Goal: Communication & Community: Answer question/provide support

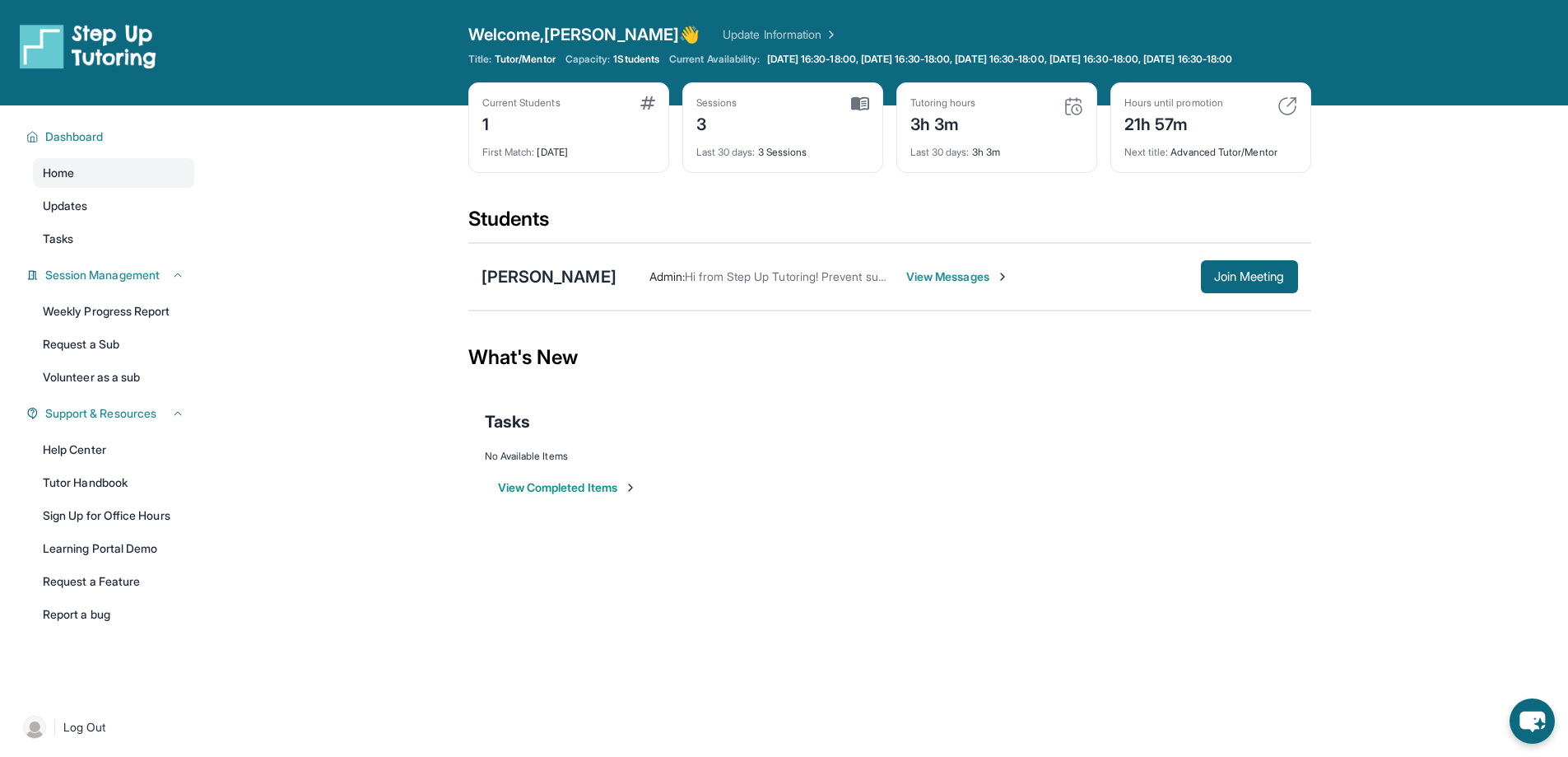
click at [957, 284] on span "View Messages" at bounding box center [958, 277] width 103 height 17
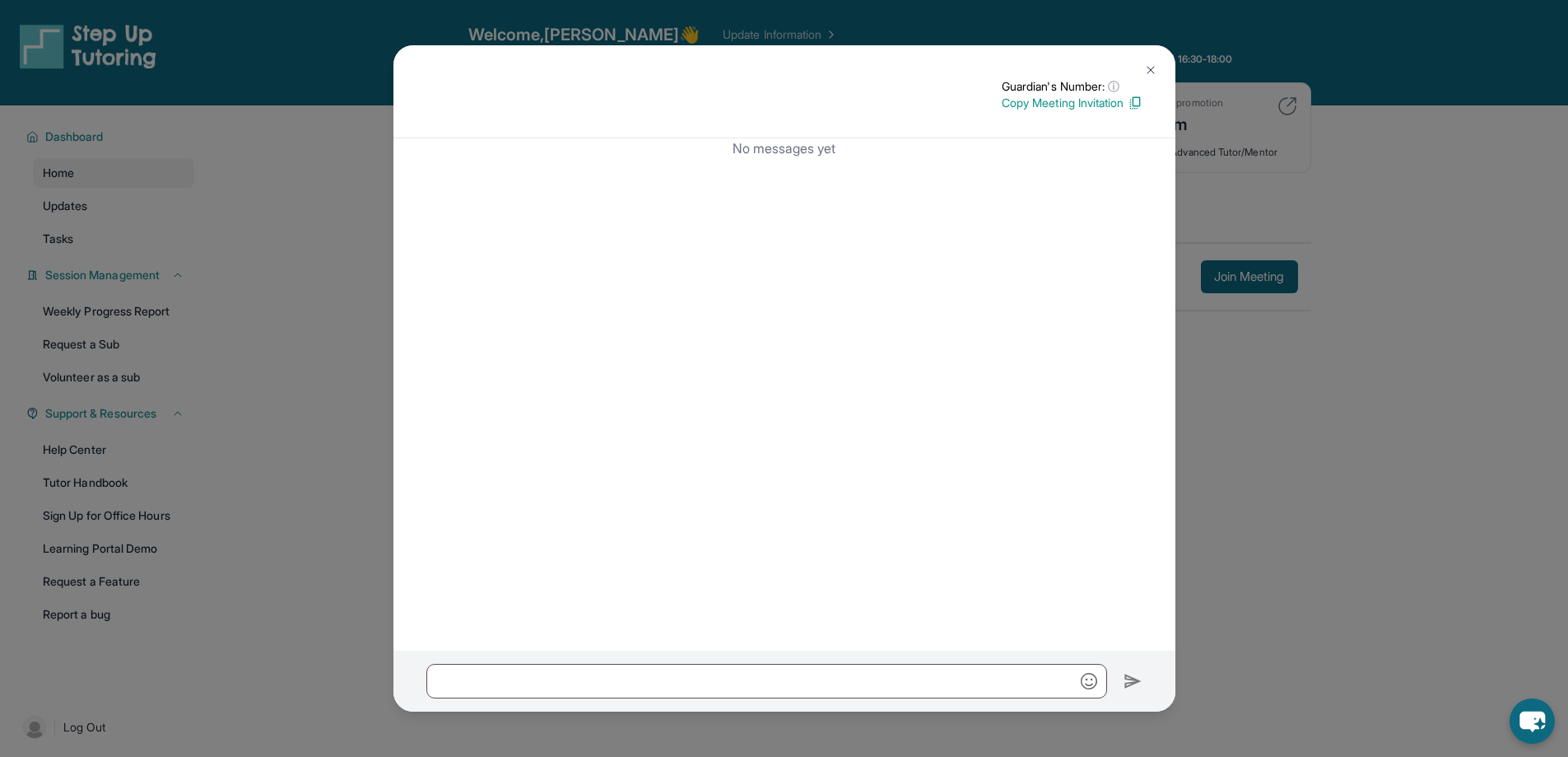
click at [1339, 537] on div "Guardian's Number: ⓘ This isn't the guardian's real number — it's a private for…" at bounding box center [784, 378] width 1568 height 757
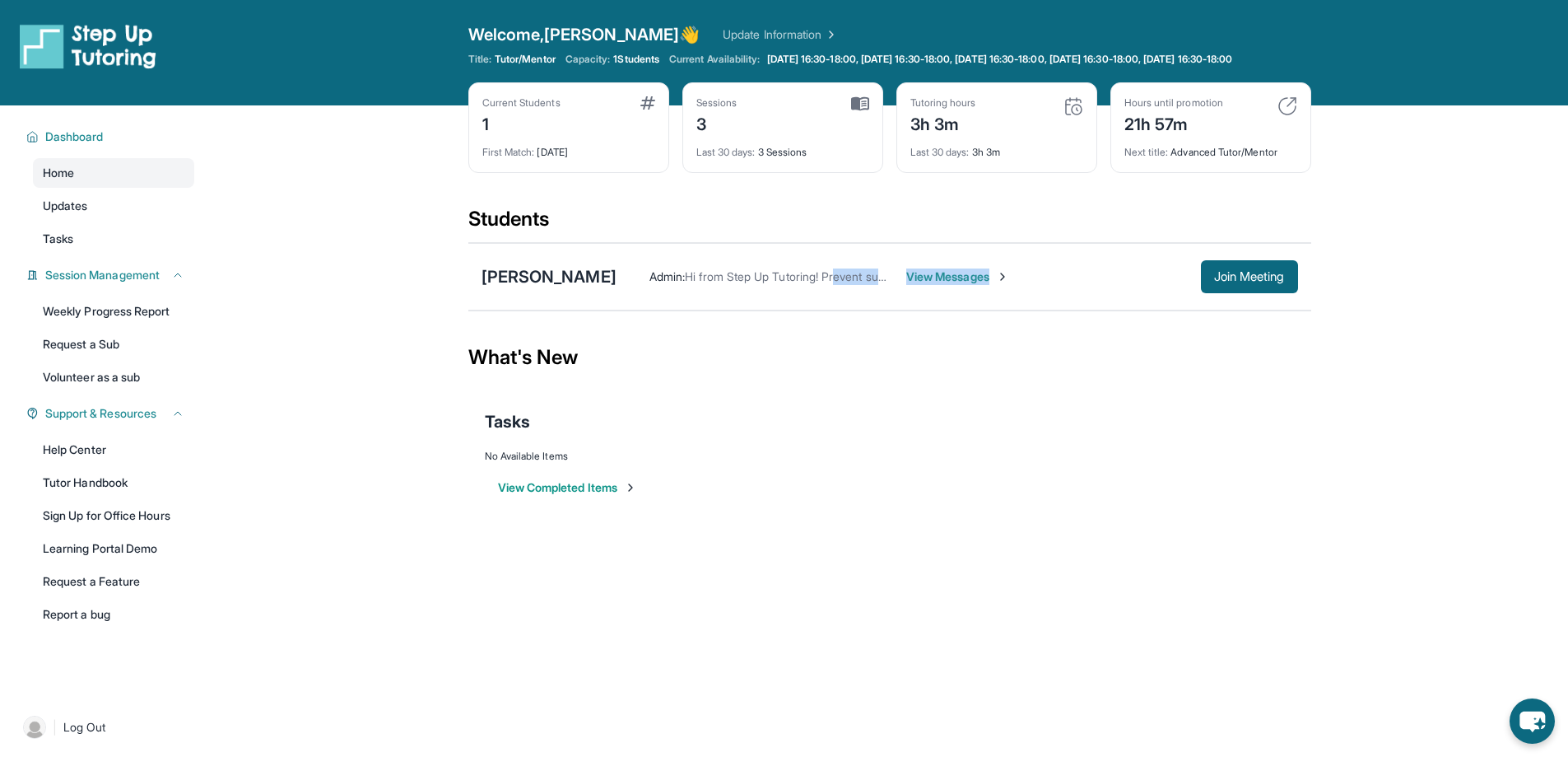
drag, startPoint x: 844, startPoint y: 284, endPoint x: 1062, endPoint y: 276, distance: 218.1
click at [1062, 276] on div "Admin : Hi from Step Up Tutoring! Prevent summer learning loss and qualify for …" at bounding box center [957, 277] width 682 height 33
drag, startPoint x: 735, startPoint y: 298, endPoint x: 853, endPoint y: 298, distance: 118.0
click at [853, 293] on div "Admin : Hi from Step Up Tutoring! Prevent summer learning loss and qualify for …" at bounding box center [957, 277] width 682 height 33
drag, startPoint x: 563, startPoint y: 262, endPoint x: 723, endPoint y: 316, distance: 168.9
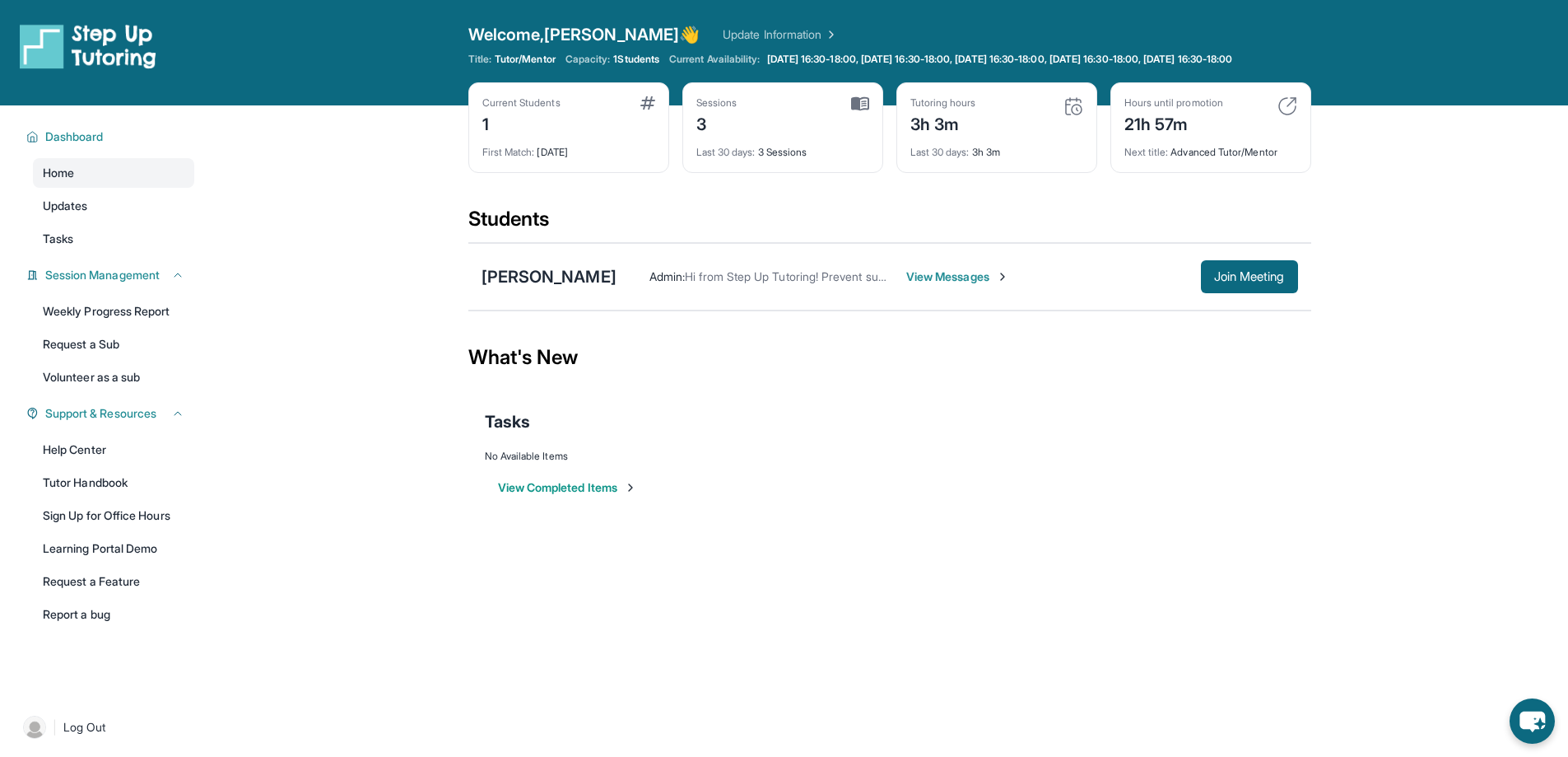
drag, startPoint x: 723, startPoint y: 316, endPoint x: 941, endPoint y: 287, distance: 219.9
click at [941, 284] on span "View Messages" at bounding box center [958, 277] width 103 height 17
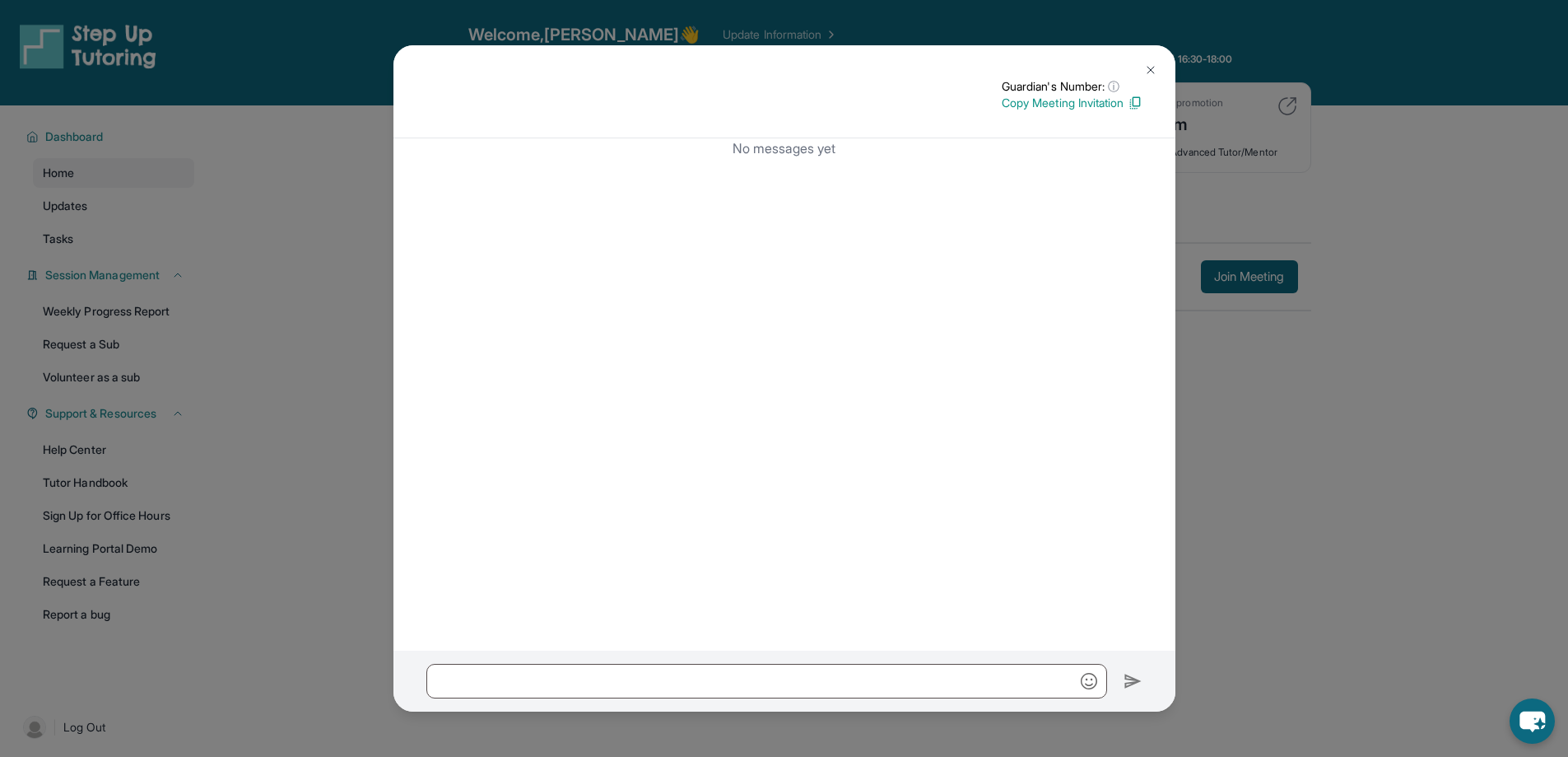
click at [1421, 215] on div "Guardian's Number: ⓘ This isn't the guardian's real number — it's a private for…" at bounding box center [784, 378] width 1568 height 757
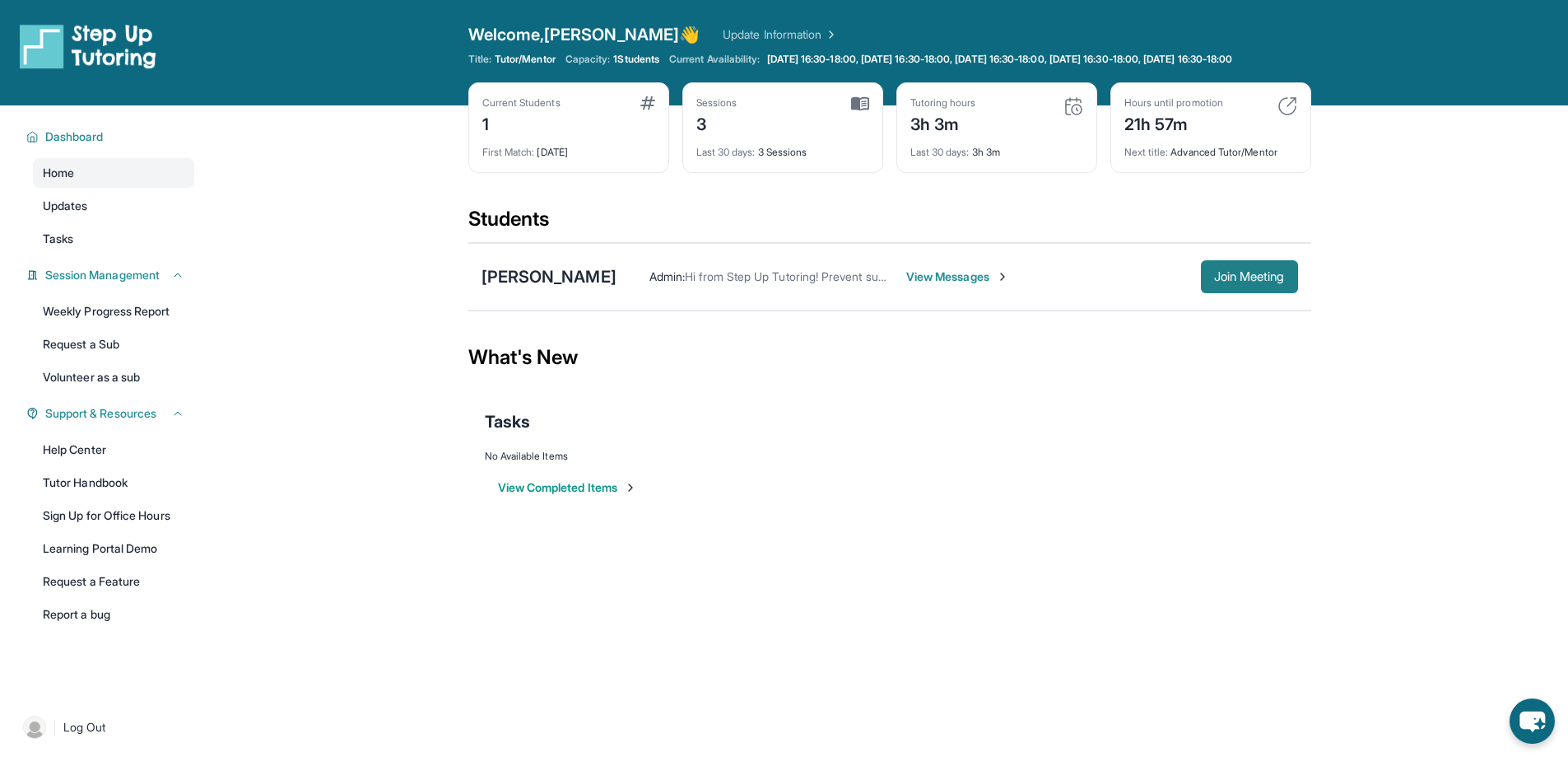
click at [1232, 279] on button "Join Meeting" at bounding box center [1250, 277] width 97 height 33
